Goal: Task Accomplishment & Management: Manage account settings

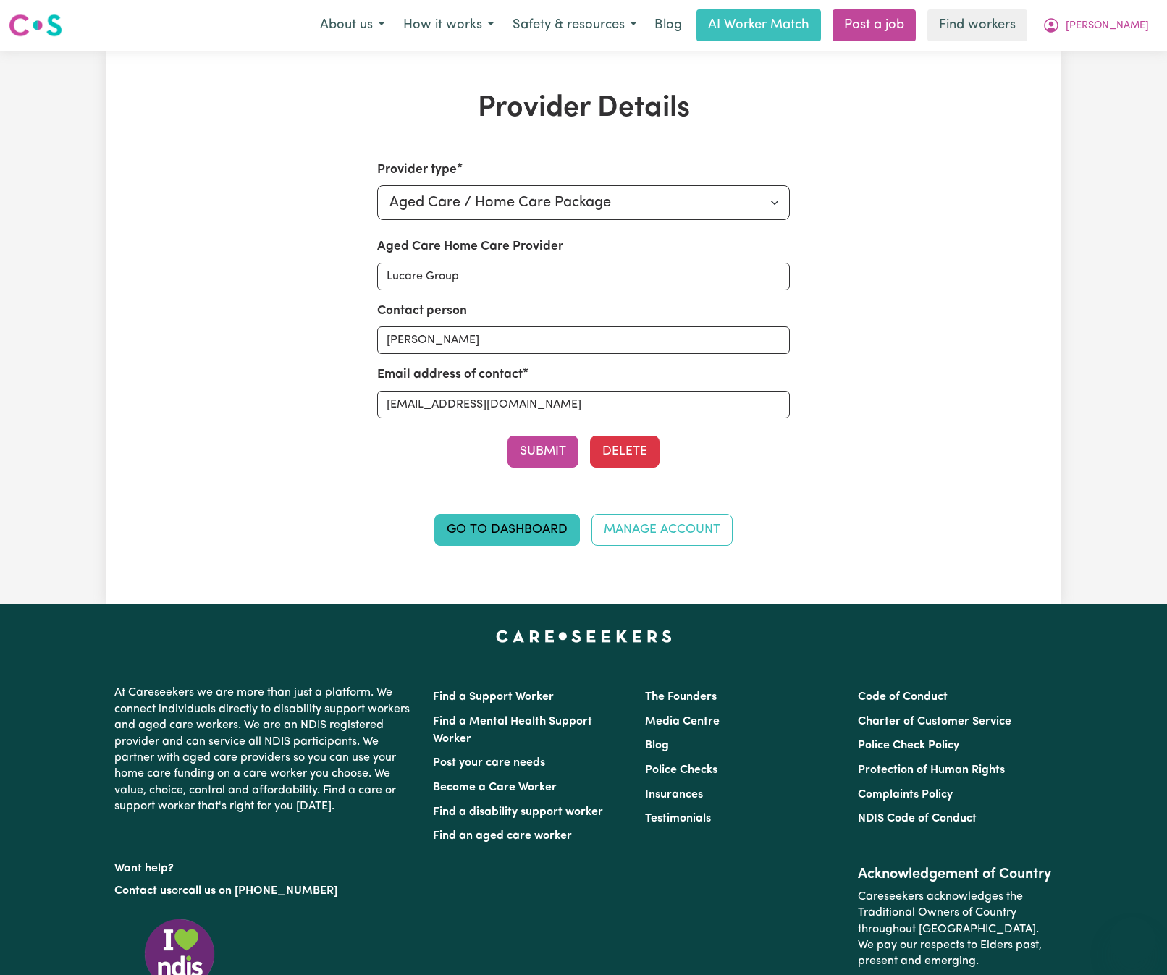
select select "AGED_HOME_CARE"
click at [1149, 20] on button "[PERSON_NAME]" at bounding box center [1095, 25] width 125 height 30
drag, startPoint x: 1149, startPoint y: 39, endPoint x: 1145, endPoint y: 88, distance: 48.6
click at [1145, 88] on link "Logout" at bounding box center [1100, 84] width 114 height 28
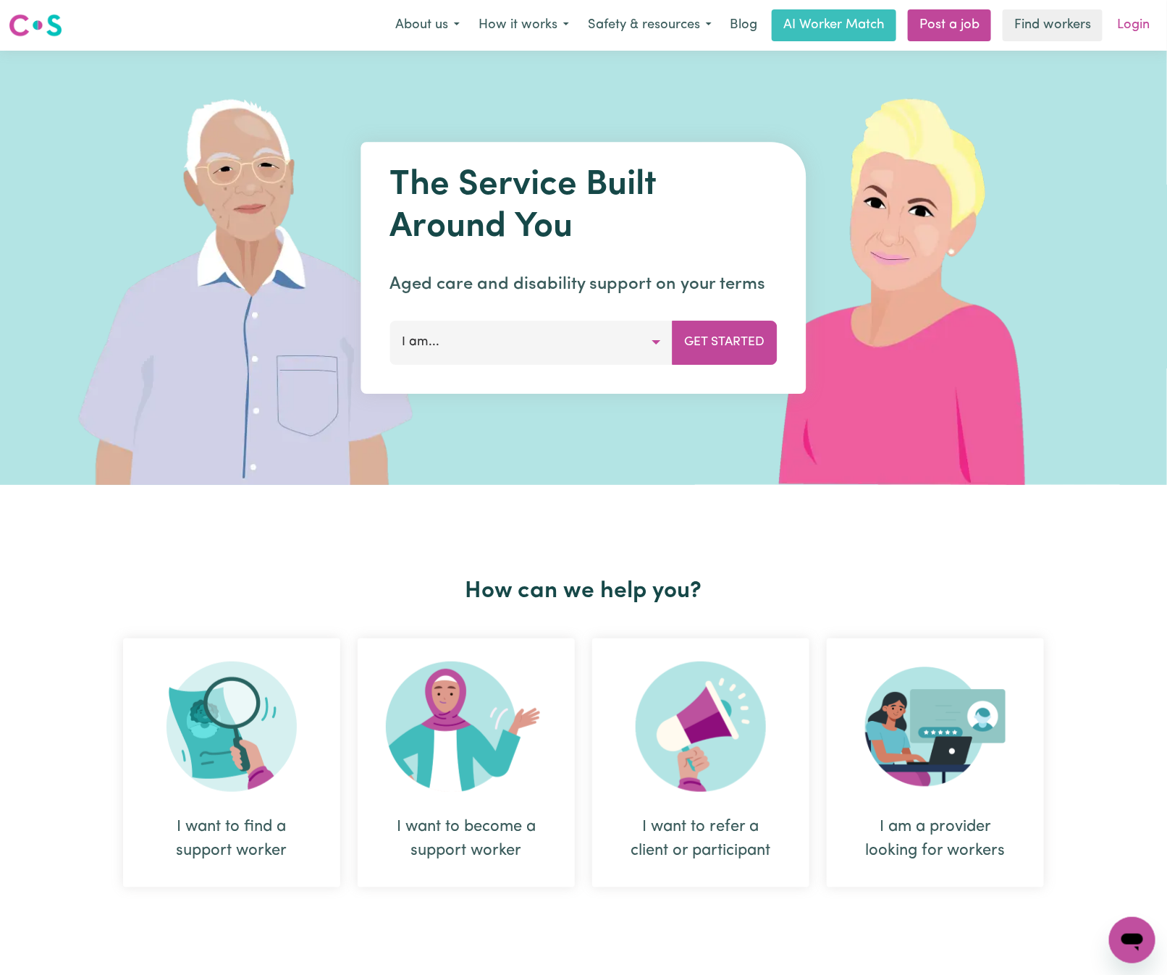
click at [1140, 31] on link "Login" at bounding box center [1133, 25] width 50 height 32
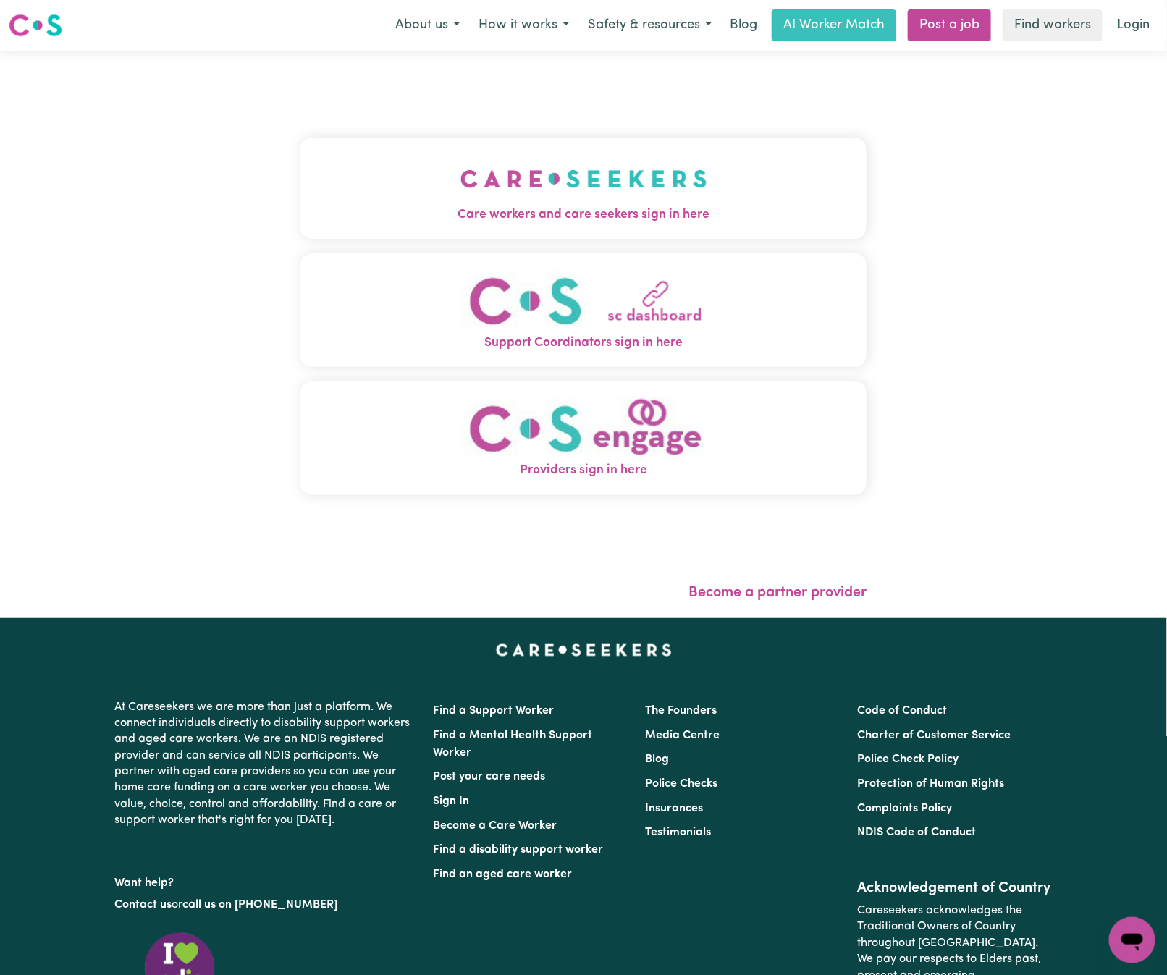
click at [547, 165] on img "Care workers and care seekers sign in here" at bounding box center [583, 179] width 247 height 54
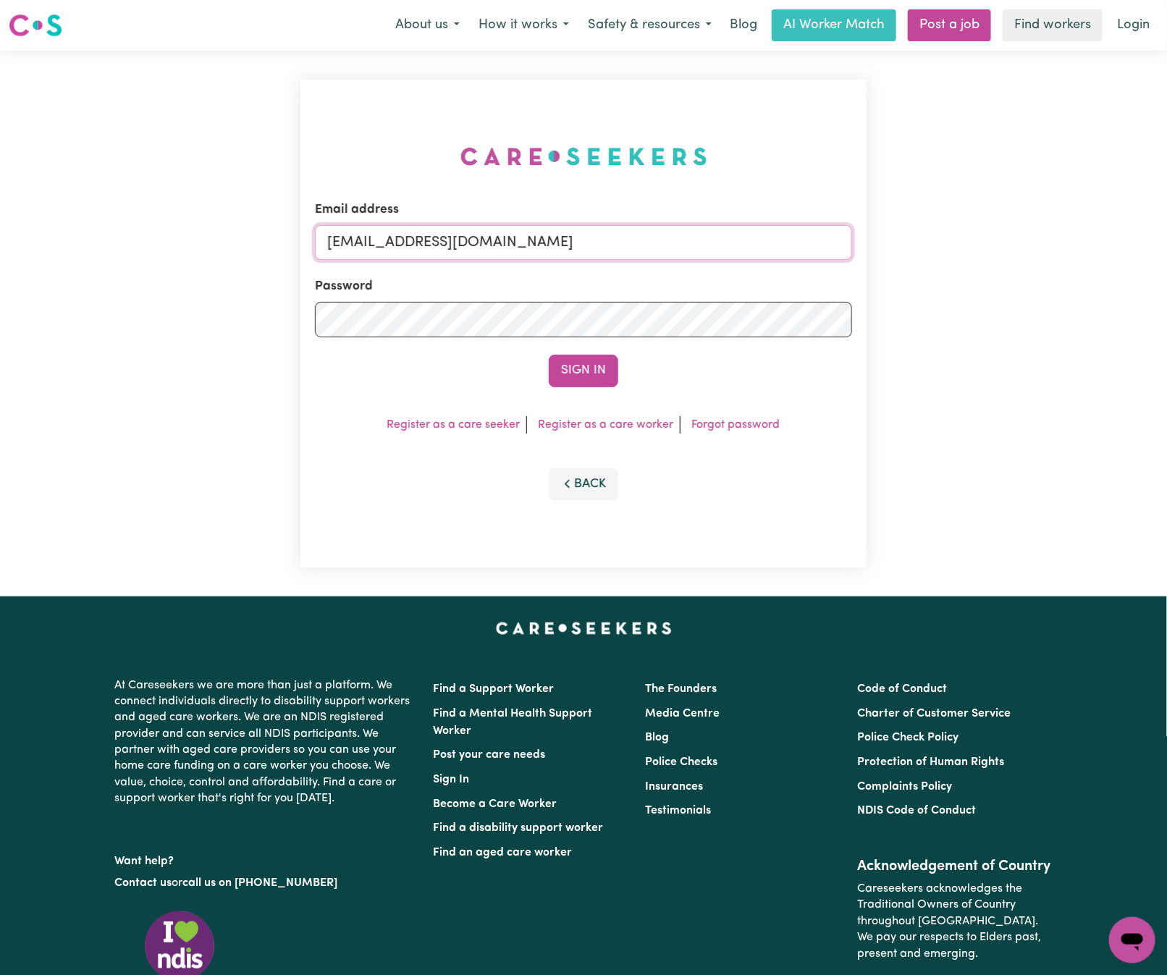
drag, startPoint x: 407, startPoint y: 237, endPoint x: 767, endPoint y: 242, distance: 359.8
click at [767, 242] on input "[EMAIL_ADDRESS][DOMAIN_NAME]" at bounding box center [583, 242] width 537 height 35
paste input "steve2014@dodo"
type input "[EMAIL_ADDRESS][DOMAIN_NAME]"
click at [549, 355] on button "Sign In" at bounding box center [584, 371] width 70 height 32
